Goal: Find specific page/section: Find specific page/section

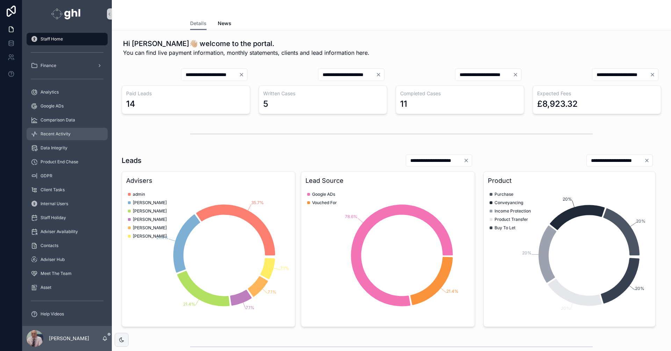
click at [68, 132] on span "Recent Activity" at bounding box center [56, 134] width 30 height 6
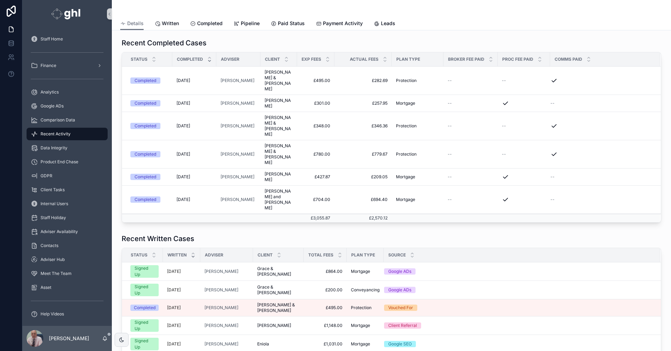
scroll to position [152, 0]
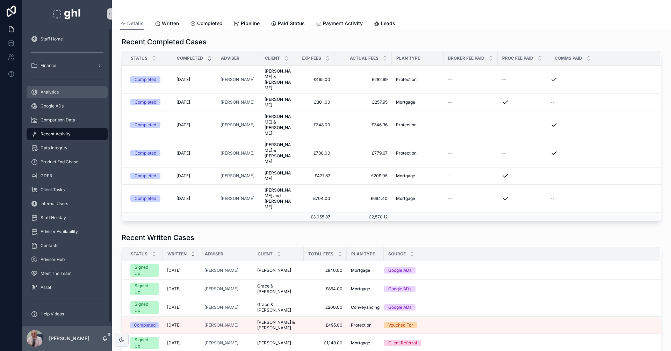
click at [50, 91] on span "Analytics" at bounding box center [50, 92] width 18 height 6
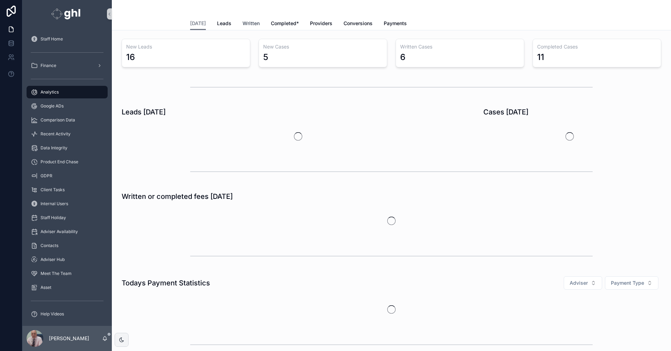
click at [253, 23] on span "Written" at bounding box center [250, 23] width 17 height 7
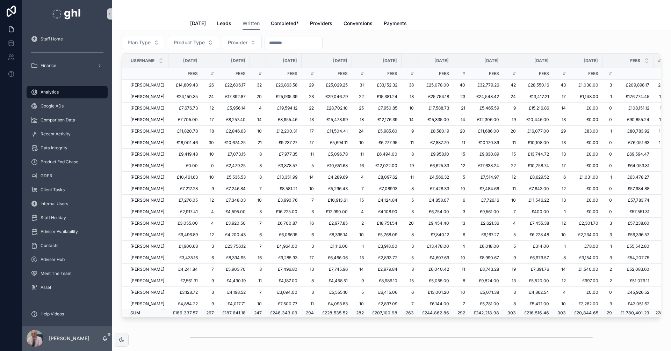
scroll to position [0, 64]
